Goal: Find contact information: Find contact information

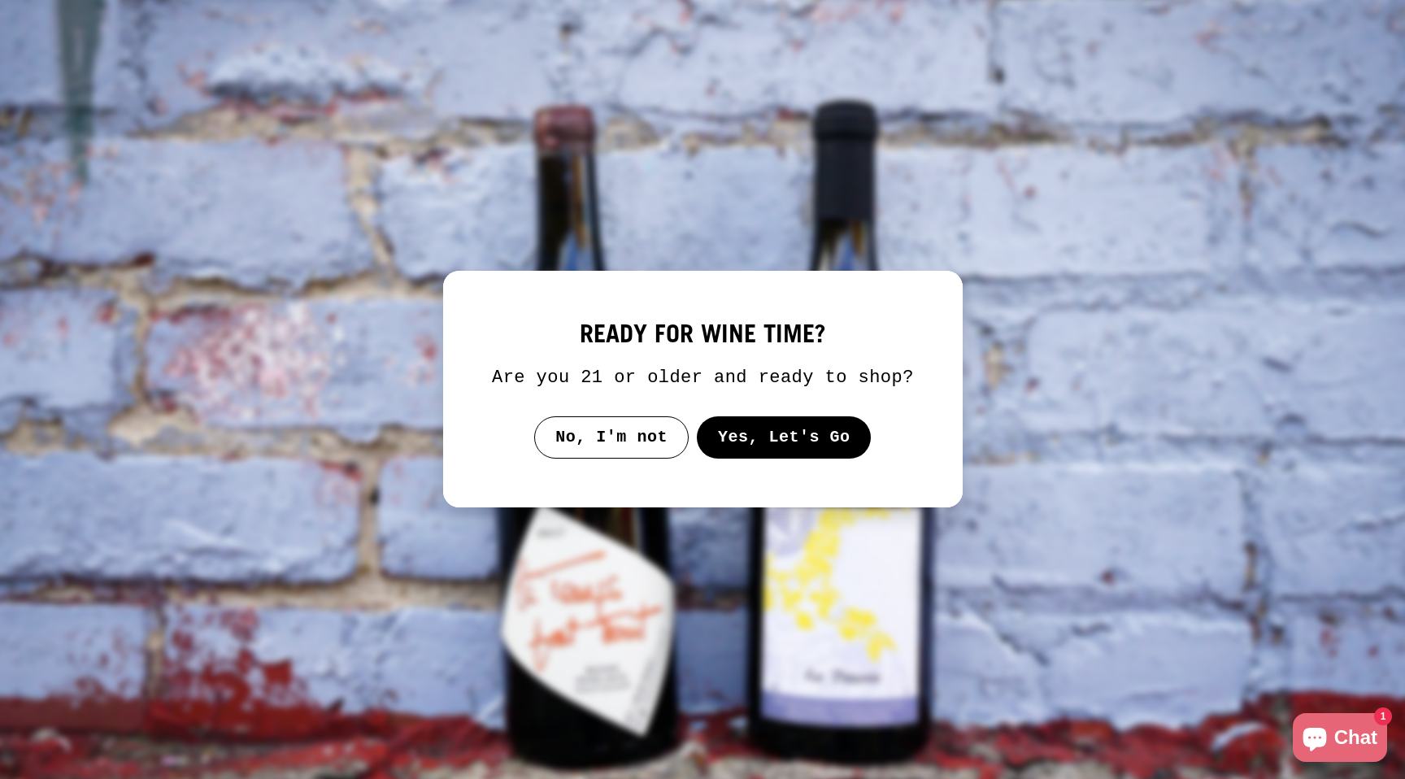
click at [766, 454] on button "Yes, Let's Go" at bounding box center [783, 437] width 175 height 42
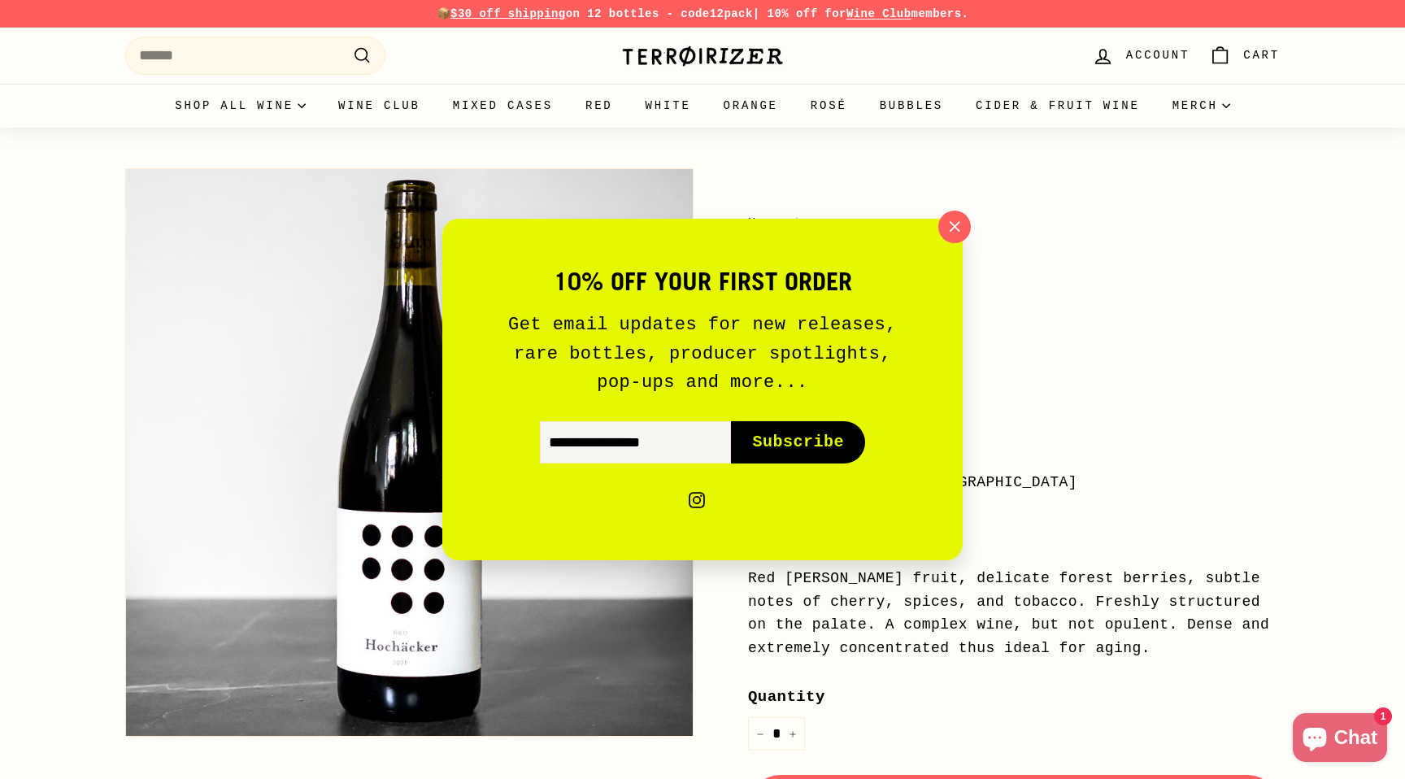
click at [958, 227] on icon "button" at bounding box center [954, 226] width 23 height 23
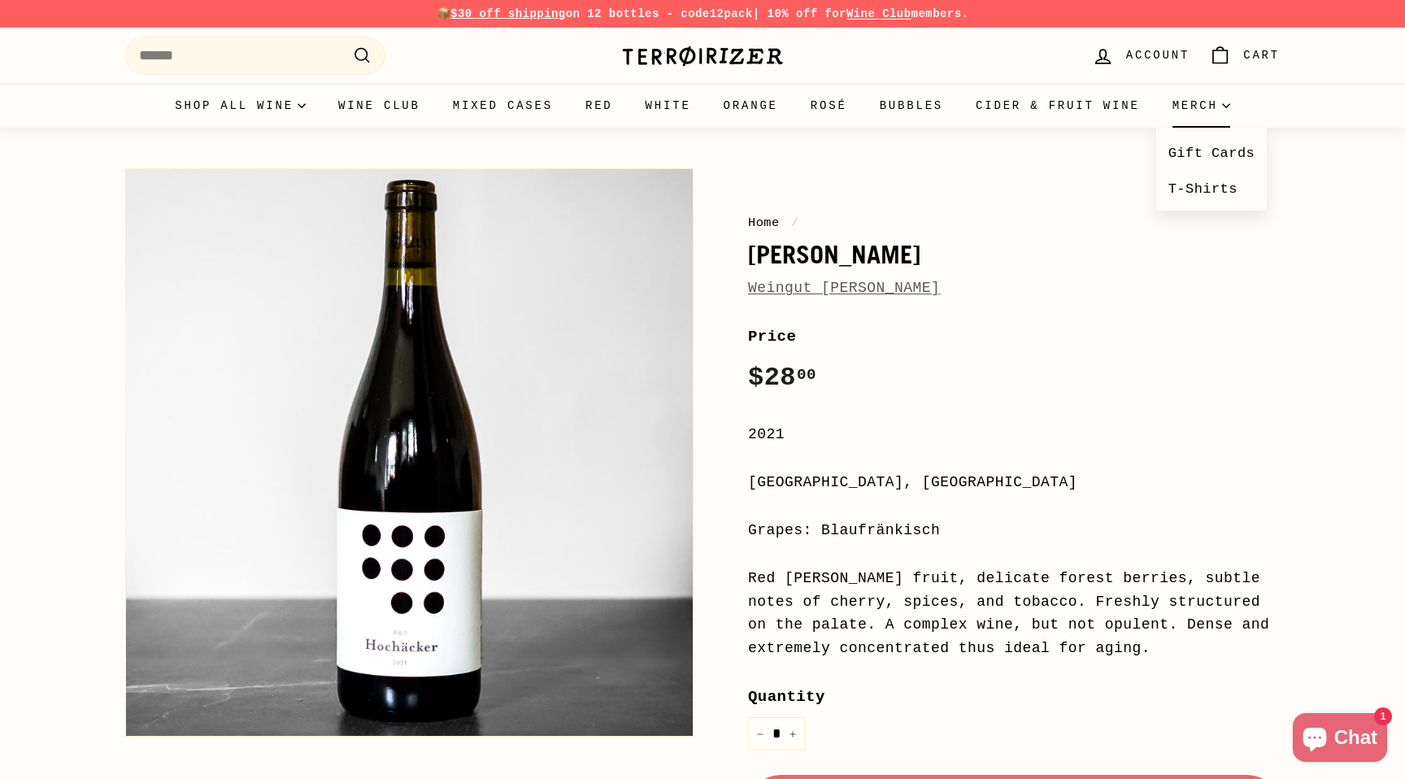
click at [1188, 96] on summary "Merch" at bounding box center [1201, 106] width 90 height 44
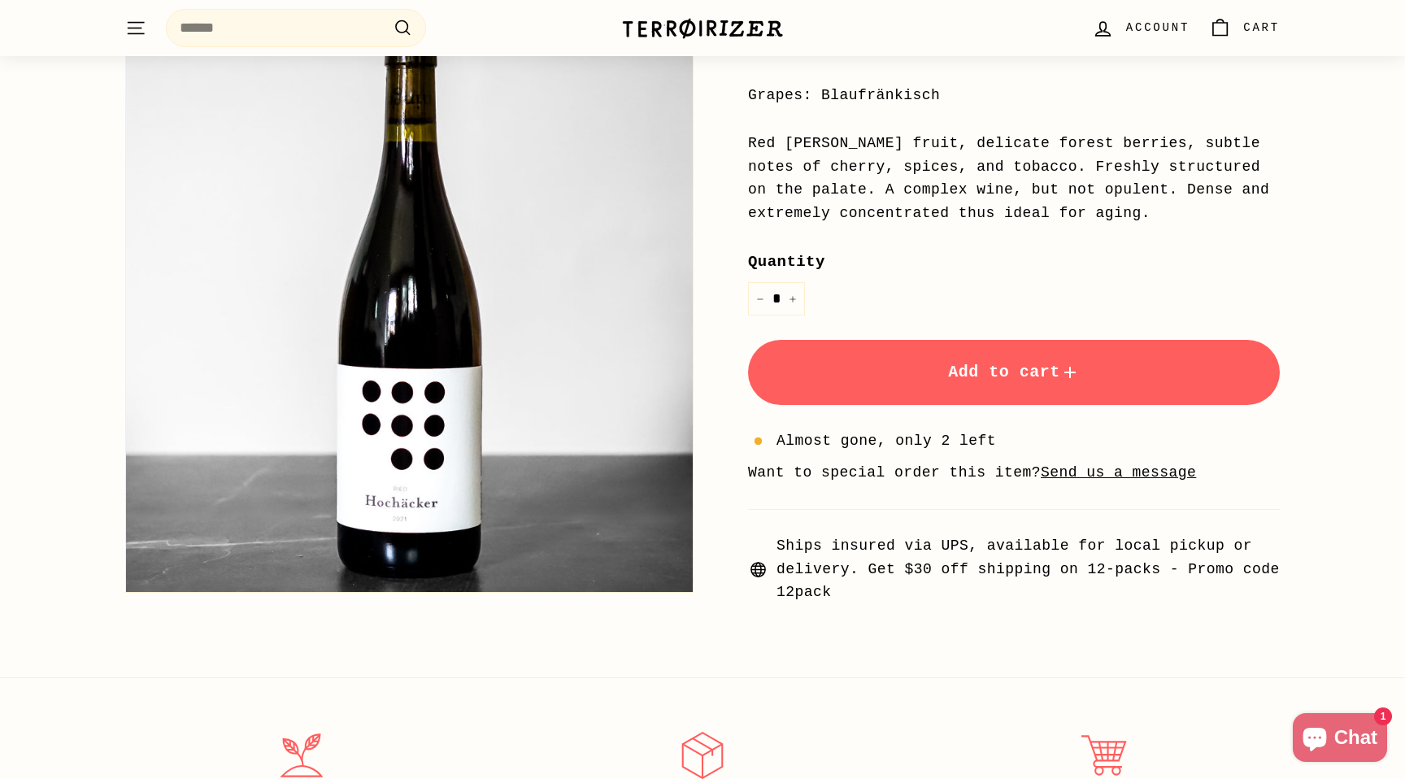
scroll to position [437, 0]
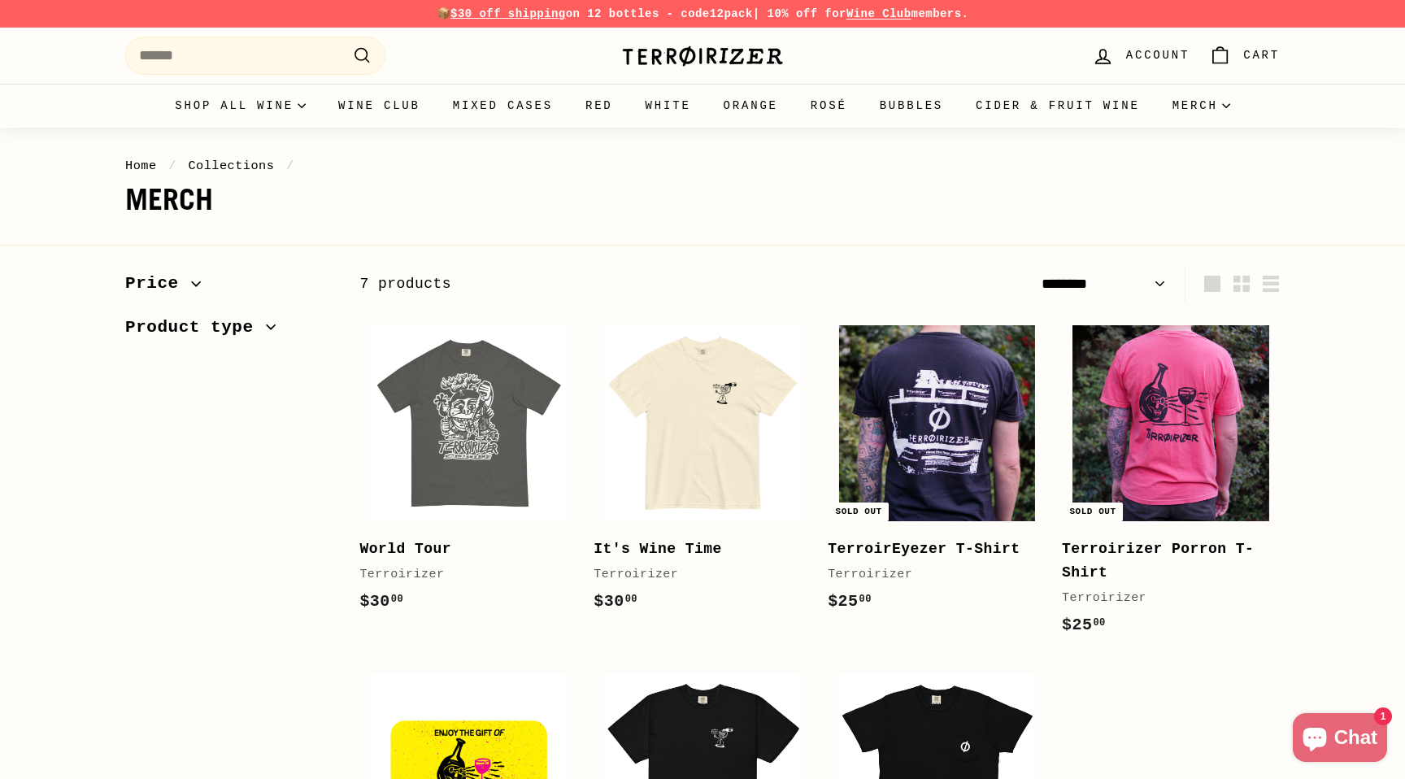
select select "******"
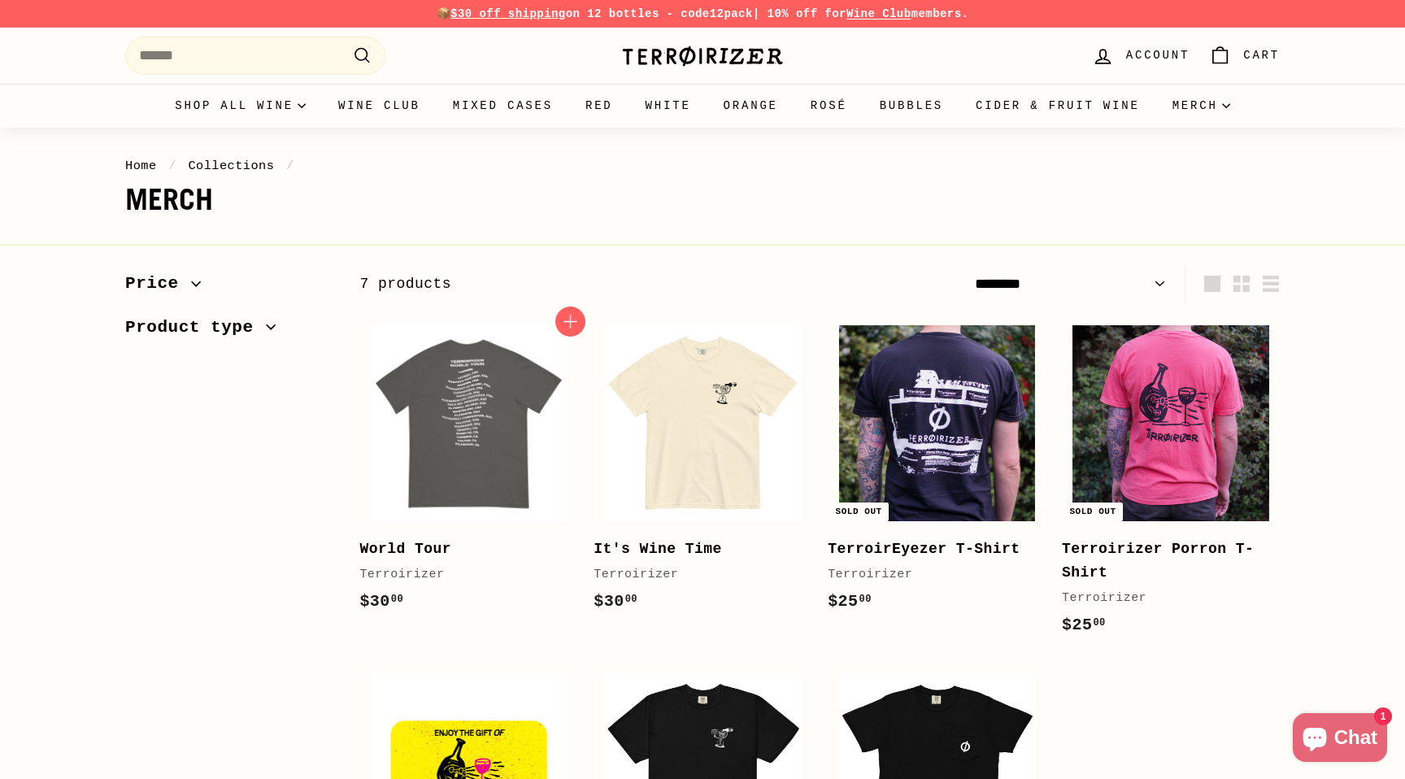
scroll to position [1285, 0]
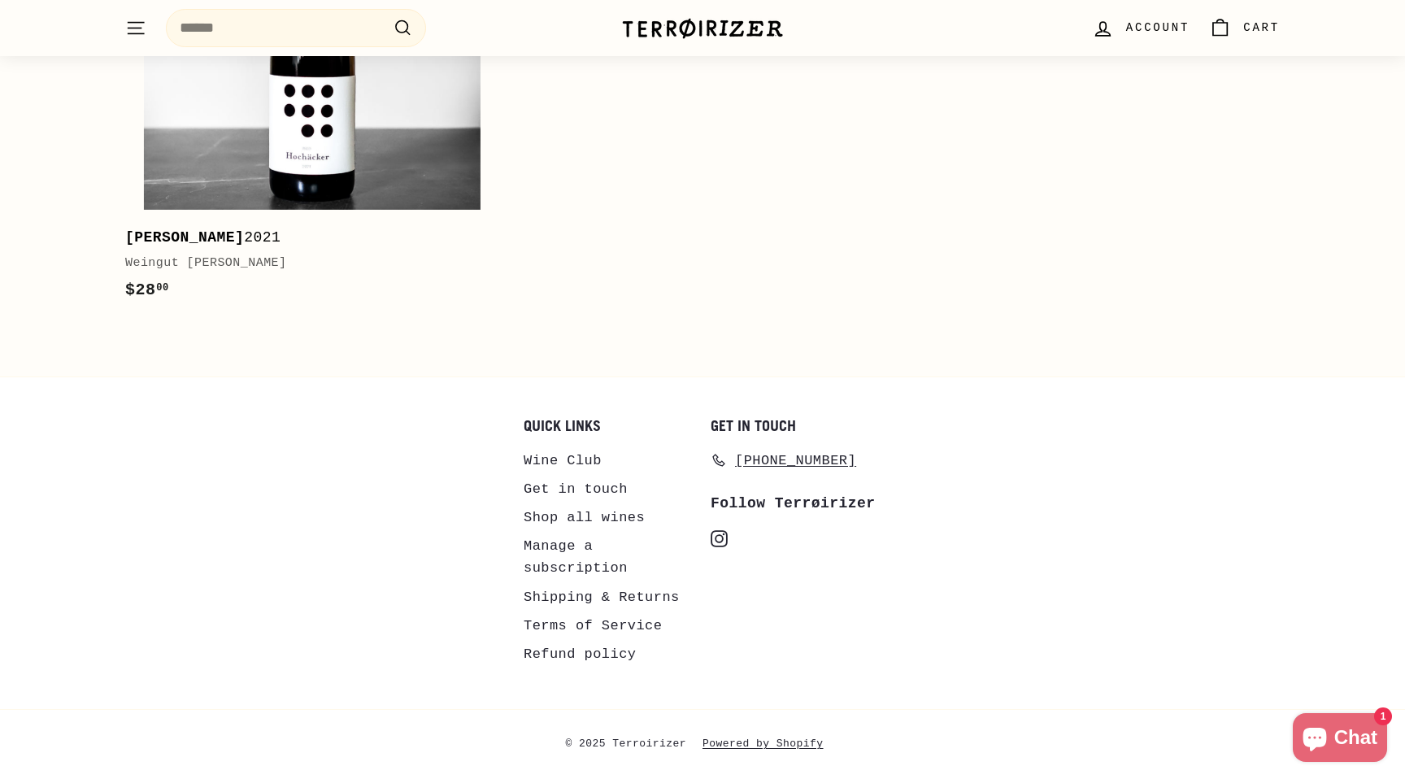
click at [588, 491] on link "Get in touch" at bounding box center [575, 489] width 104 height 28
